Goal: Navigation & Orientation: Go to known website

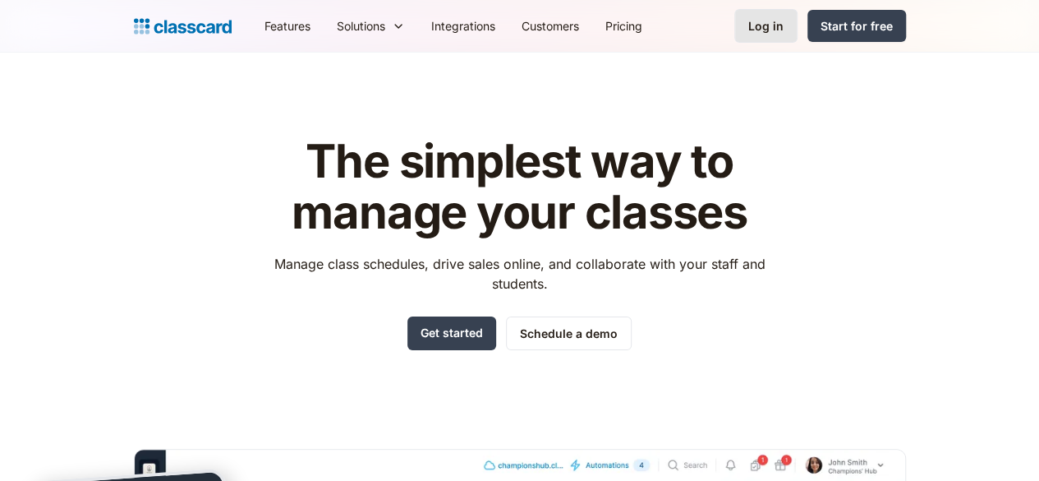
click at [798, 34] on link "Log in" at bounding box center [765, 26] width 63 height 34
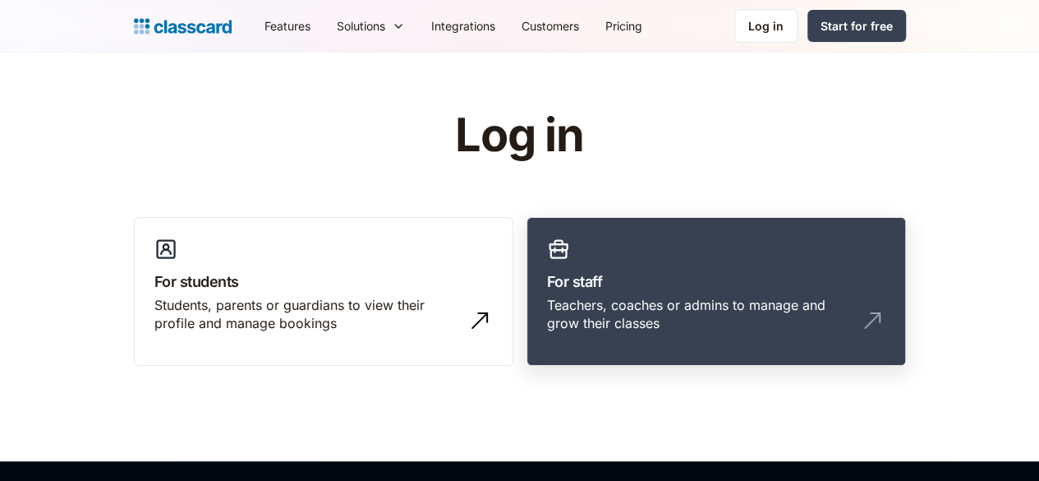
click at [737, 240] on link "For staff Teachers, coaches or admins to manage and grow their classes" at bounding box center [716, 291] width 379 height 149
